Goal: Task Accomplishment & Management: Use online tool/utility

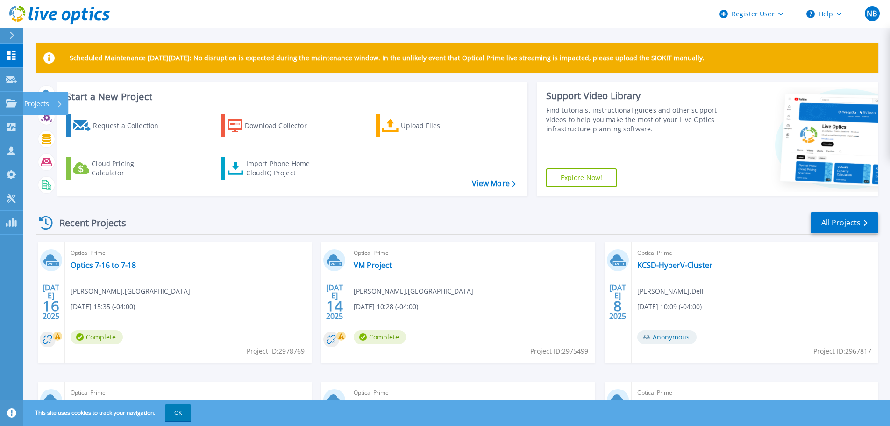
click at [60, 102] on icon at bounding box center [60, 104] width 4 height 6
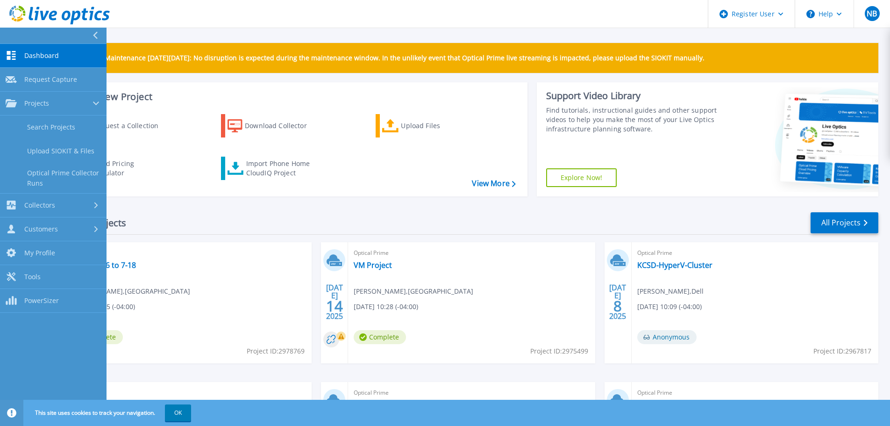
drag, startPoint x: 58, startPoint y: 122, endPoint x: 93, endPoint y: 121, distance: 35.1
click at [59, 122] on link "Search Projects" at bounding box center [53, 127] width 107 height 24
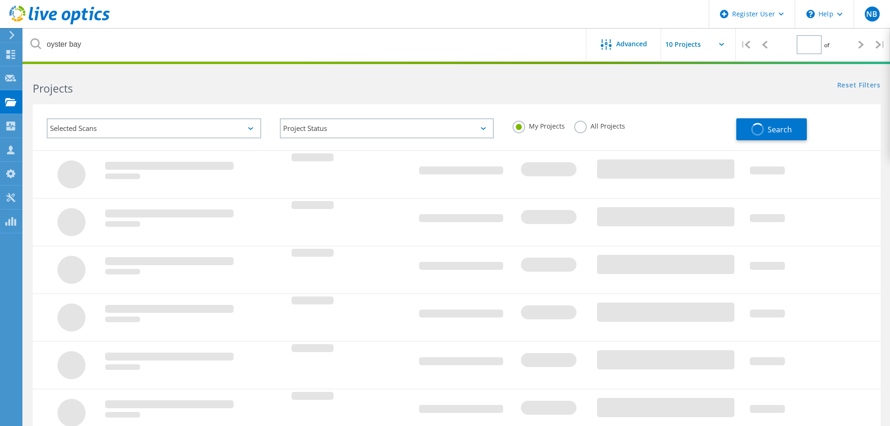
type input "1"
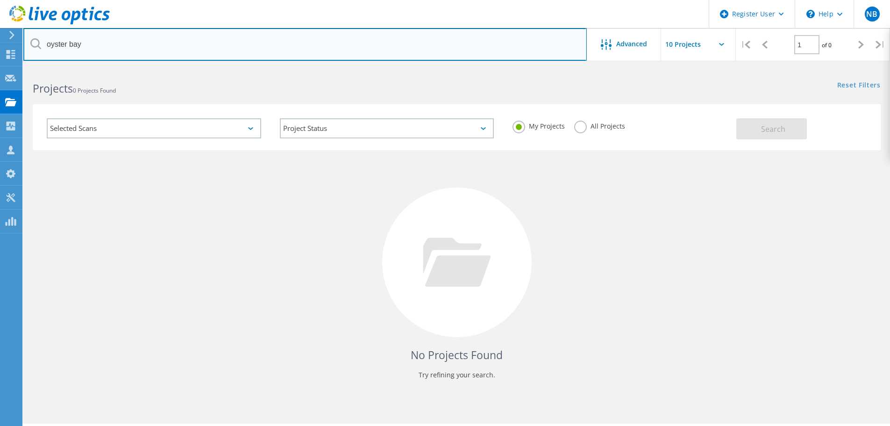
click at [253, 45] on input "oyster bay" at bounding box center [304, 44] width 563 height 33
type input "o"
type input "Guilderland"
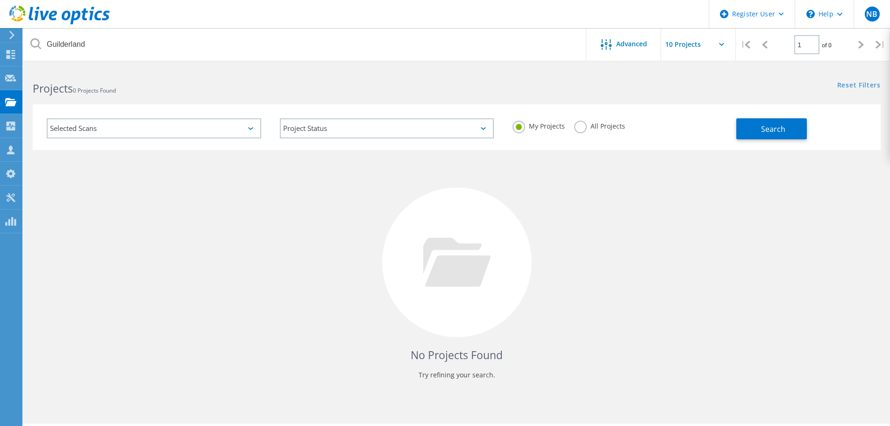
click at [581, 129] on label "All Projects" at bounding box center [599, 125] width 51 height 9
click at [0, 0] on input "All Projects" at bounding box center [0, 0] width 0 height 0
click at [774, 132] on span "Search" at bounding box center [773, 129] width 24 height 10
